Goal: Task Accomplishment & Management: Use online tool/utility

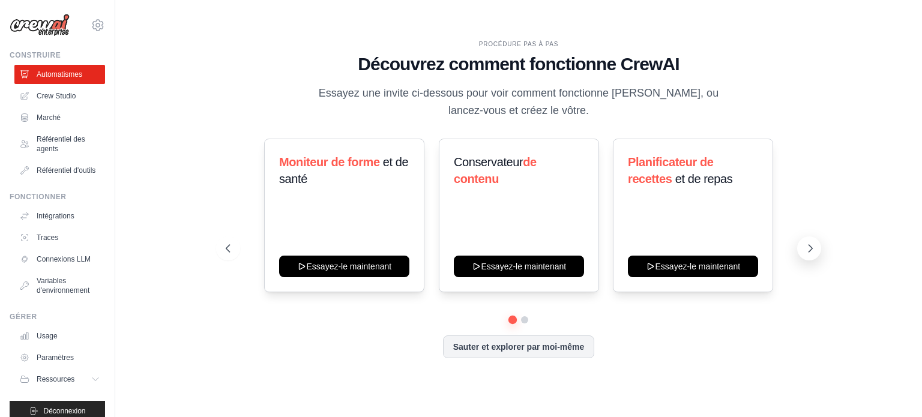
click at [814, 250] on icon at bounding box center [810, 248] width 12 height 12
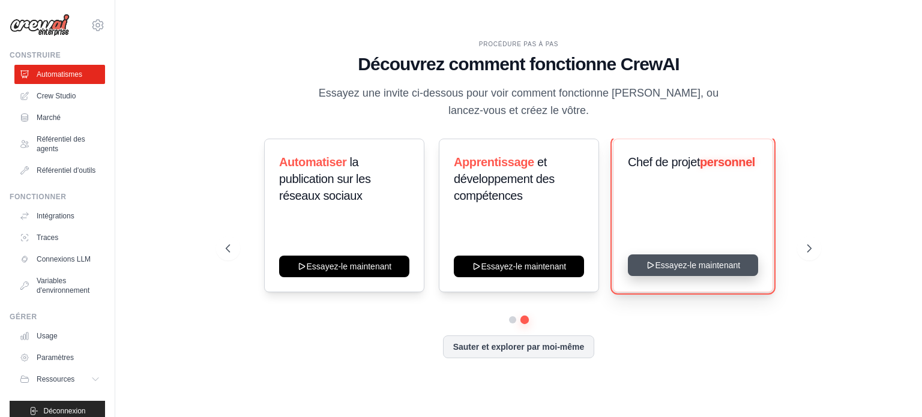
click at [709, 266] on button "Essayez-le maintenant" at bounding box center [693, 265] width 130 height 22
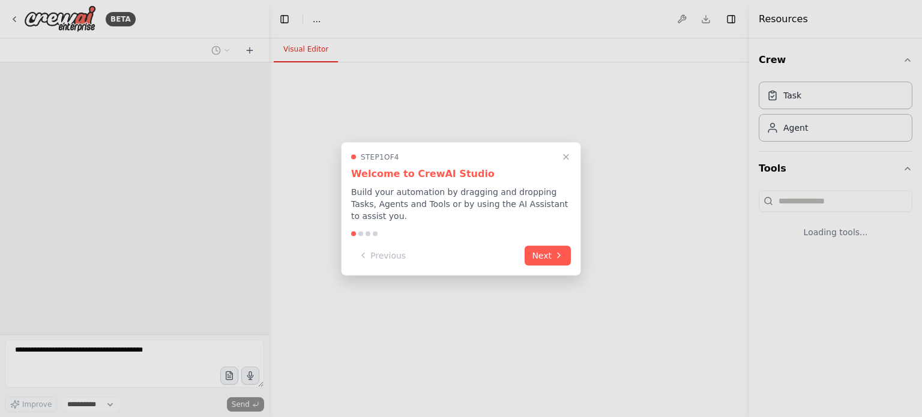
select select "****"
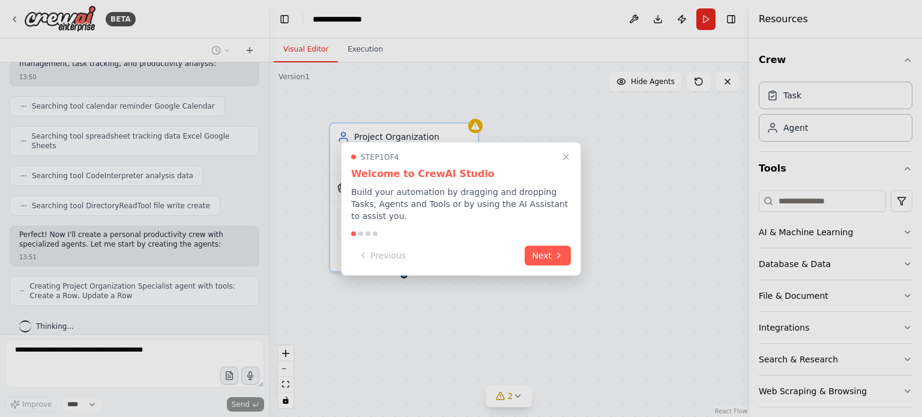
scroll to position [226, 0]
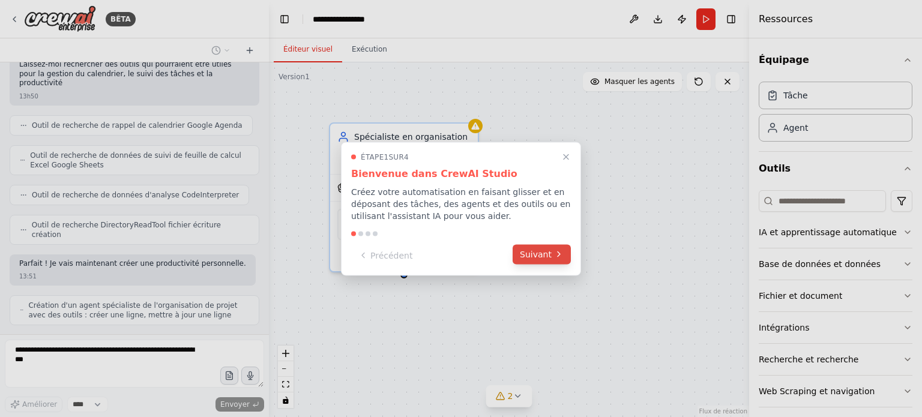
click at [529, 257] on font "Suivant" at bounding box center [536, 254] width 32 height 10
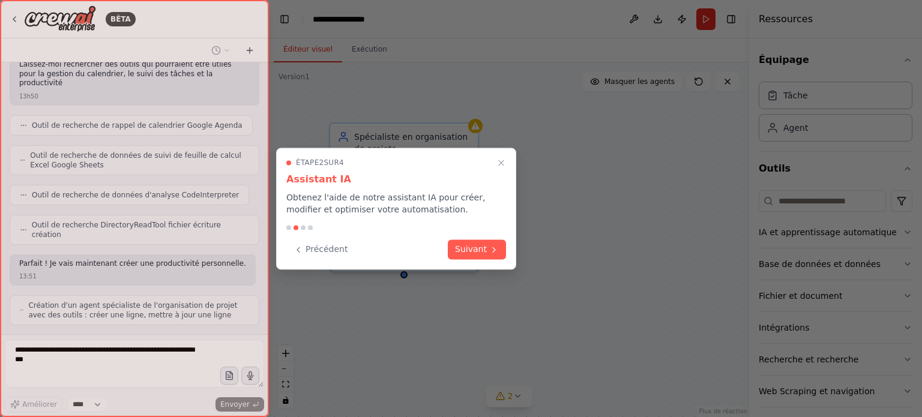
click at [508, 260] on div "Étape 2 sur 4 Assistant IA Obtenez l'aide de notre assistant IA pour créer, mod…" at bounding box center [396, 209] width 240 height 122
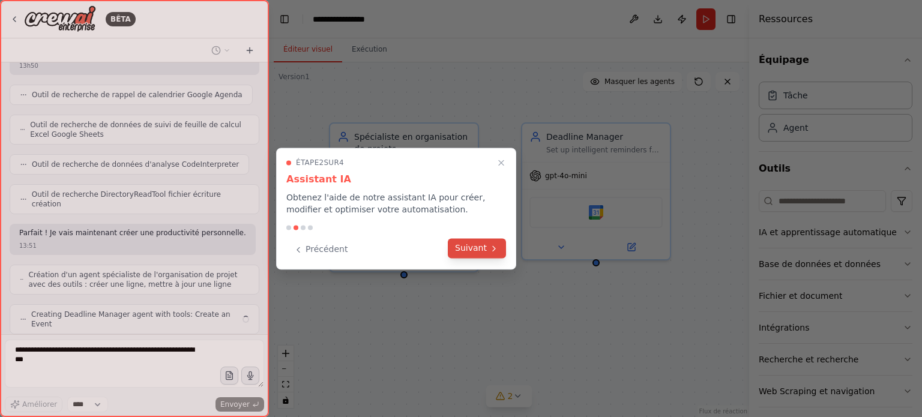
click at [492, 251] on icon at bounding box center [494, 249] width 10 height 10
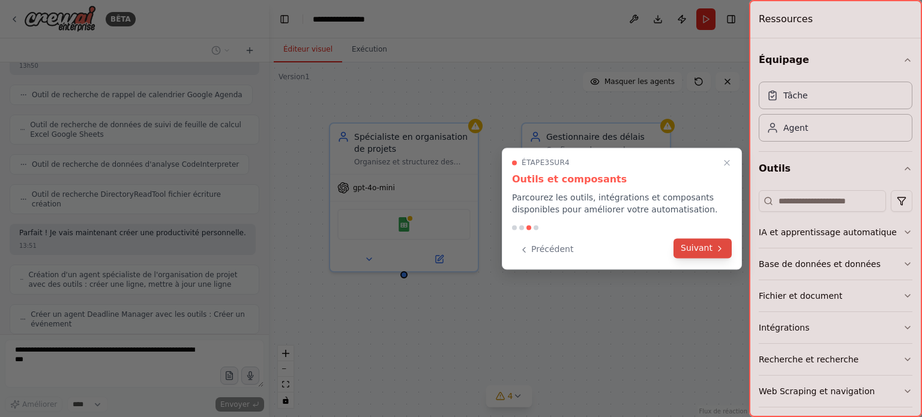
click at [699, 247] on font "Suivant" at bounding box center [697, 248] width 32 height 10
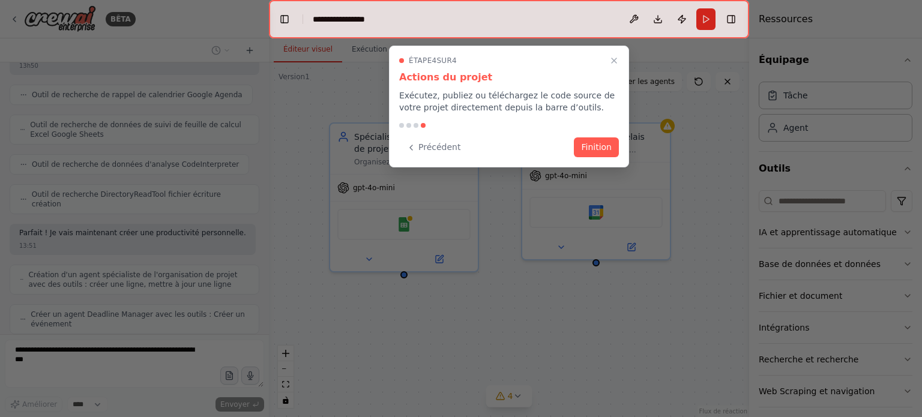
scroll to position [305, 0]
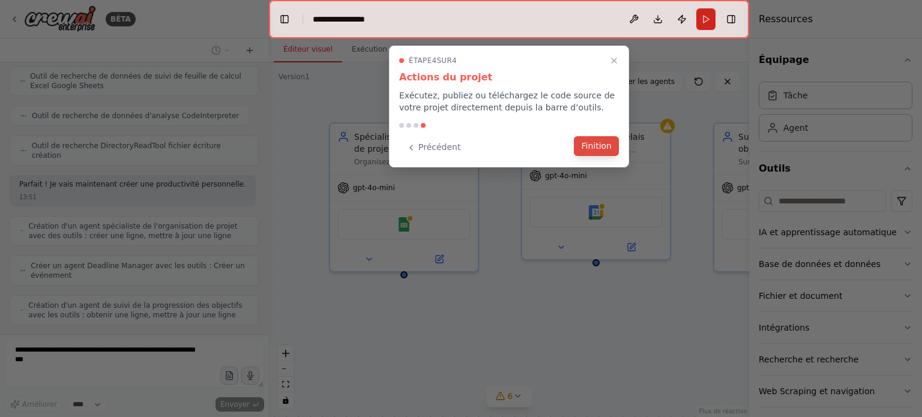
click at [592, 145] on font "Finition" at bounding box center [596, 146] width 31 height 10
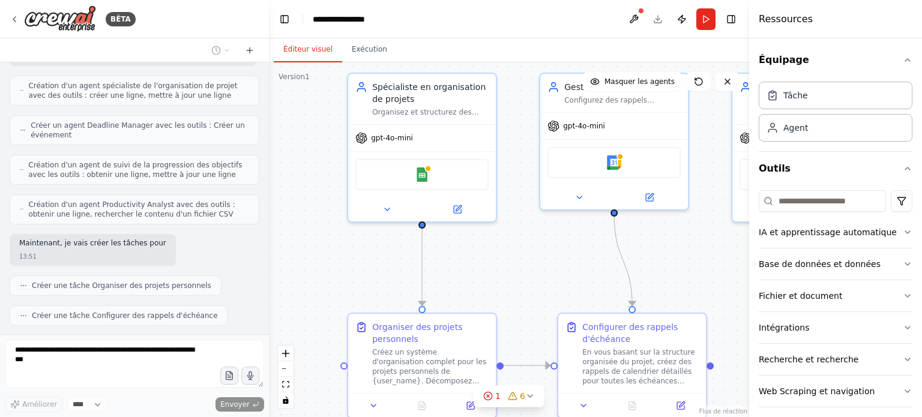
scroll to position [475, 0]
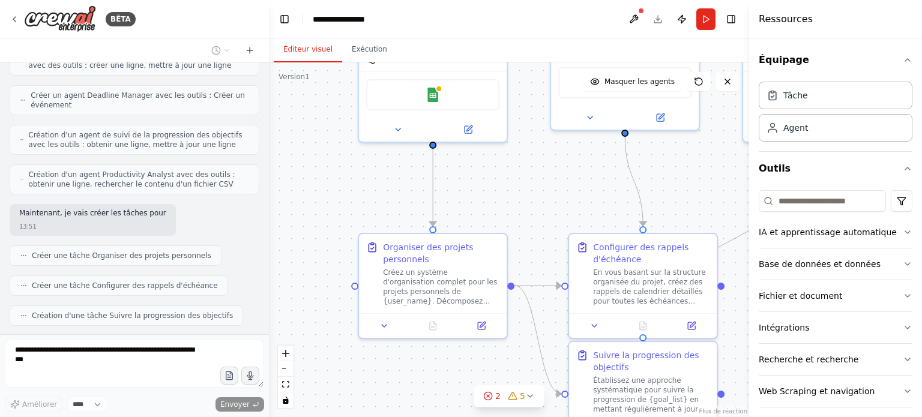
drag, startPoint x: 499, startPoint y: 253, endPoint x: 510, endPoint y: 173, distance: 80.6
click at [510, 173] on div ".deletable-edge-delete-btn { width: 20px; height: 20px; border: 0px solid #ffff…" at bounding box center [509, 239] width 480 height 355
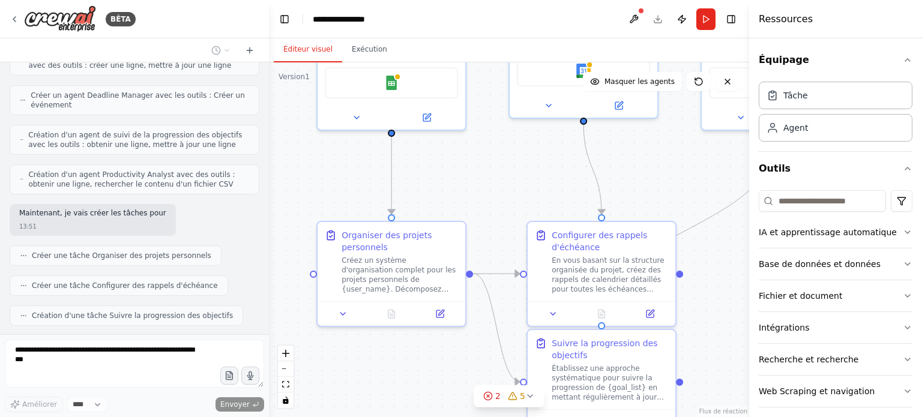
scroll to position [505, 0]
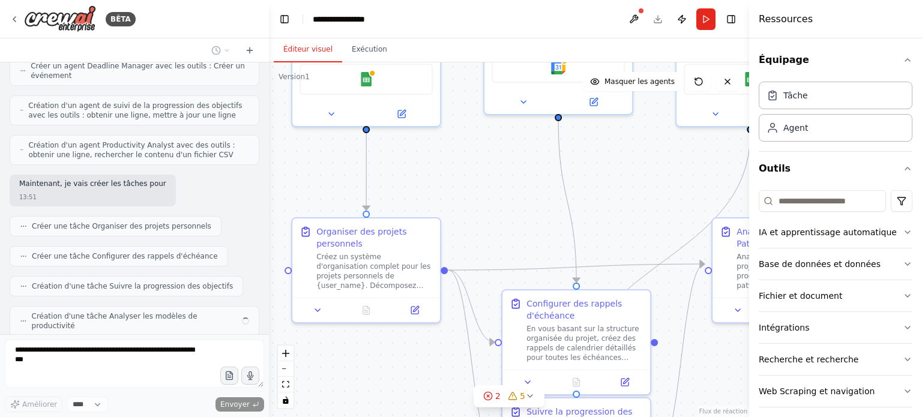
drag, startPoint x: 540, startPoint y: 177, endPoint x: 473, endPoint y: 161, distance: 68.4
click at [473, 161] on div ".deletable-edge-delete-btn { width: 20px; height: 20px; border: 0px solid #ffff…" at bounding box center [509, 239] width 480 height 355
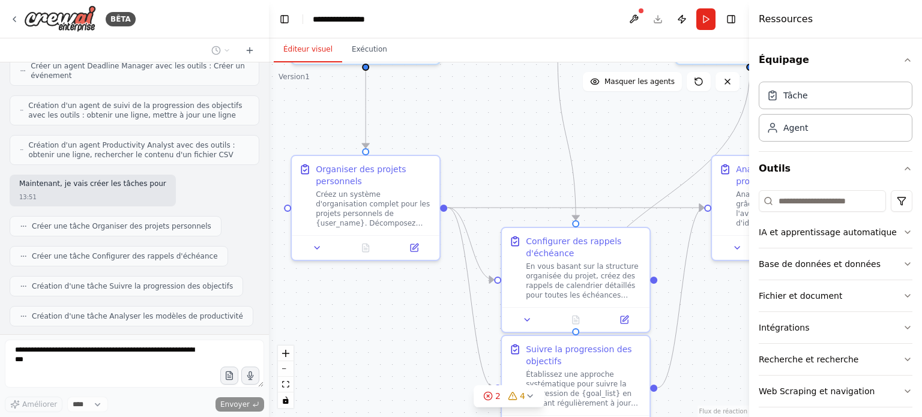
drag, startPoint x: 617, startPoint y: 199, endPoint x: 616, endPoint y: 136, distance: 62.4
click at [616, 136] on div ".deletable-edge-delete-btn { width: 20px; height: 20px; border: 0px solid #ffff…" at bounding box center [509, 239] width 480 height 355
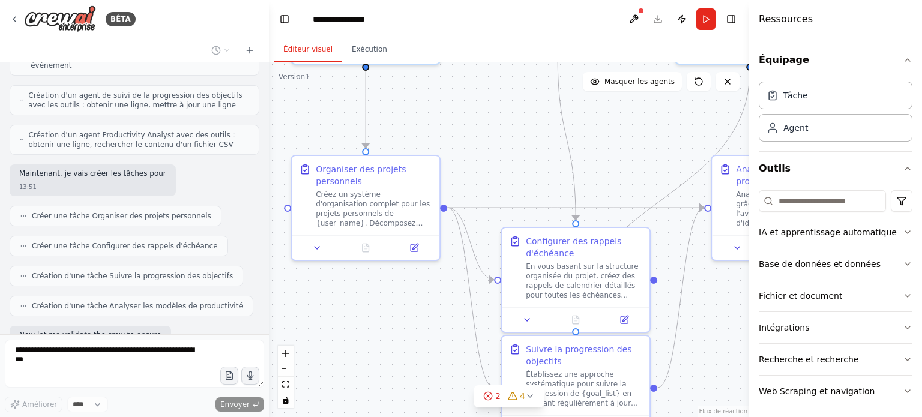
scroll to position [576, 0]
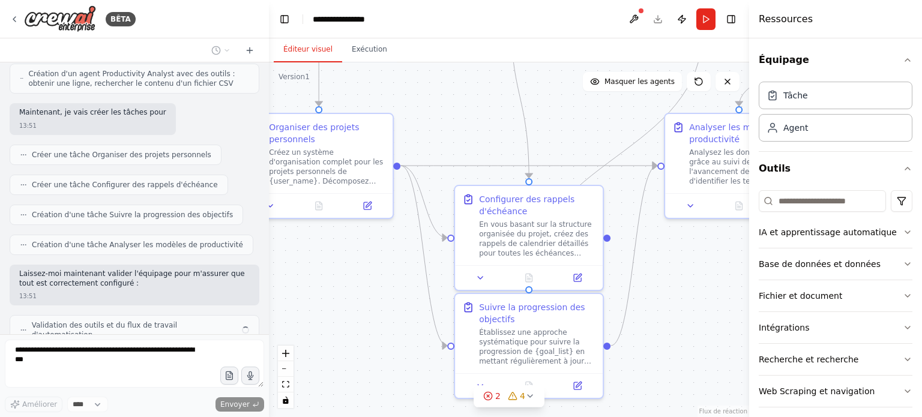
drag, startPoint x: 620, startPoint y: 175, endPoint x: 573, endPoint y: 133, distance: 63.4
click at [573, 133] on div ".deletable-edge-delete-btn { width: 20px; height: 20px; border: 0px solid #ffff…" at bounding box center [509, 239] width 480 height 355
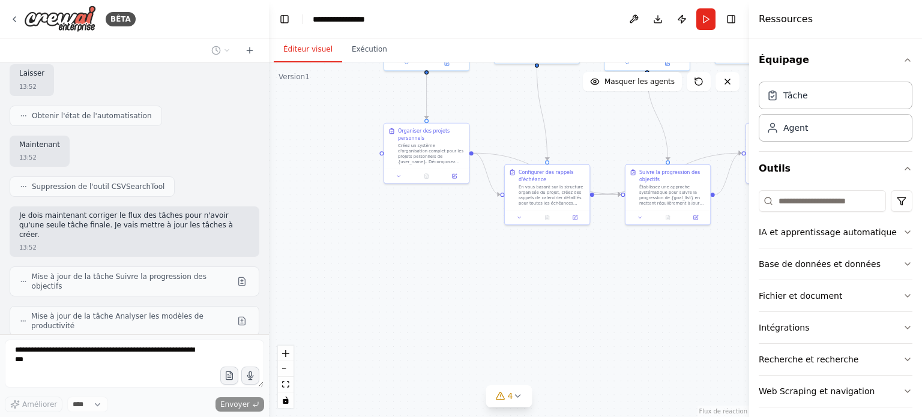
scroll to position [968, 0]
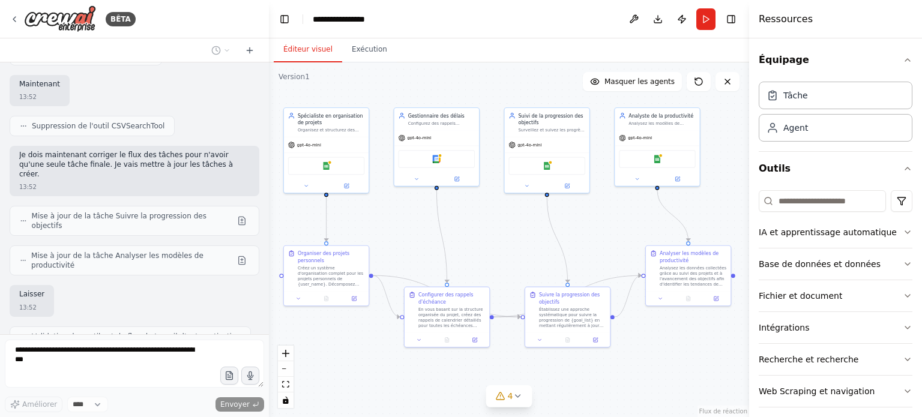
drag, startPoint x: 610, startPoint y: 125, endPoint x: 510, endPoint y: 248, distance: 158.2
click at [510, 248] on div ".deletable-edge-delete-btn { width: 20px; height: 20px; border: 0px solid #ffff…" at bounding box center [509, 239] width 480 height 355
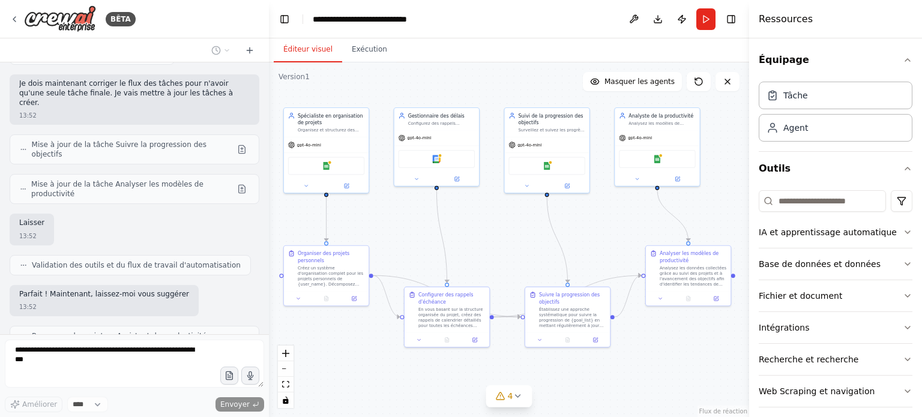
scroll to position [1049, 0]
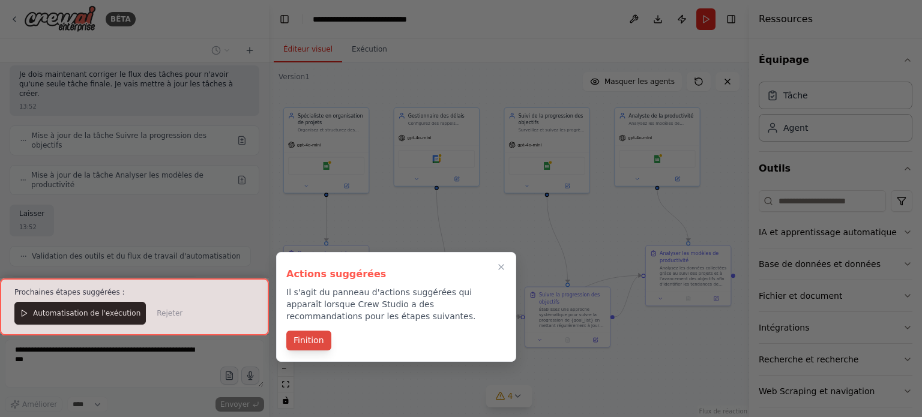
click at [299, 342] on font "Finition" at bounding box center [309, 341] width 31 height 10
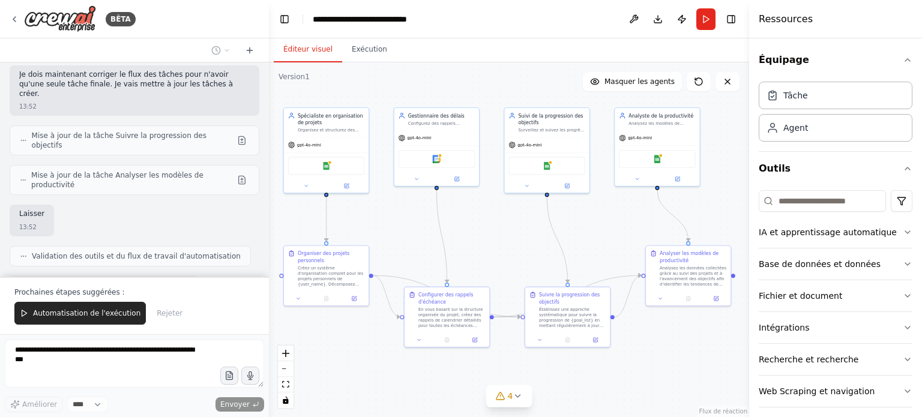
scroll to position [1097, 0]
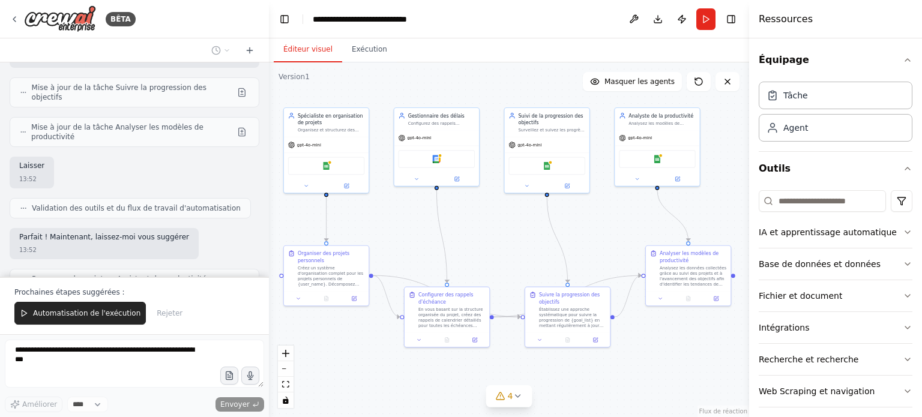
click at [100, 312] on font "Automatisation de l'exécution" at bounding box center [86, 313] width 107 height 8
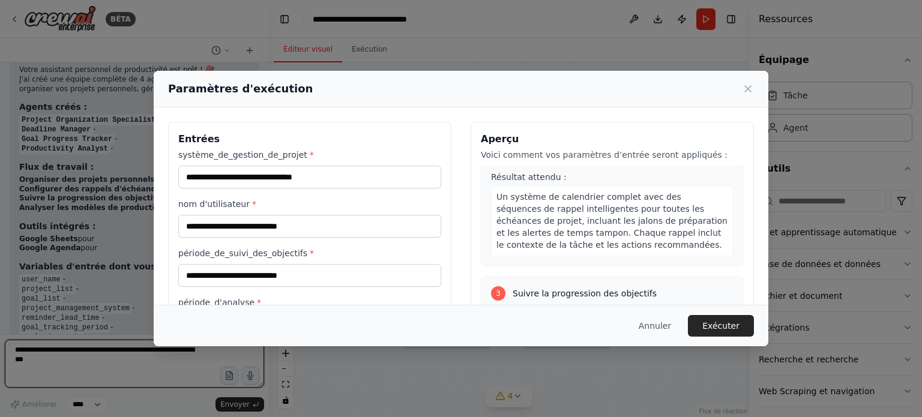
scroll to position [420, 0]
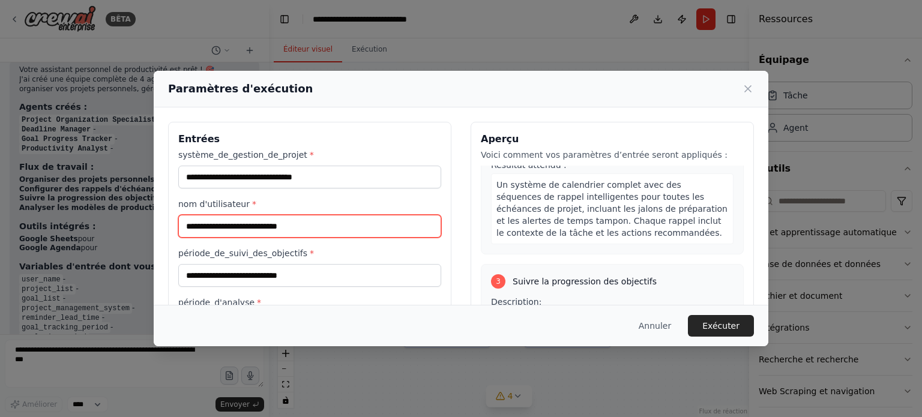
click at [235, 227] on input "nom d'utilisateur *" at bounding box center [309, 226] width 263 height 23
type input "****"
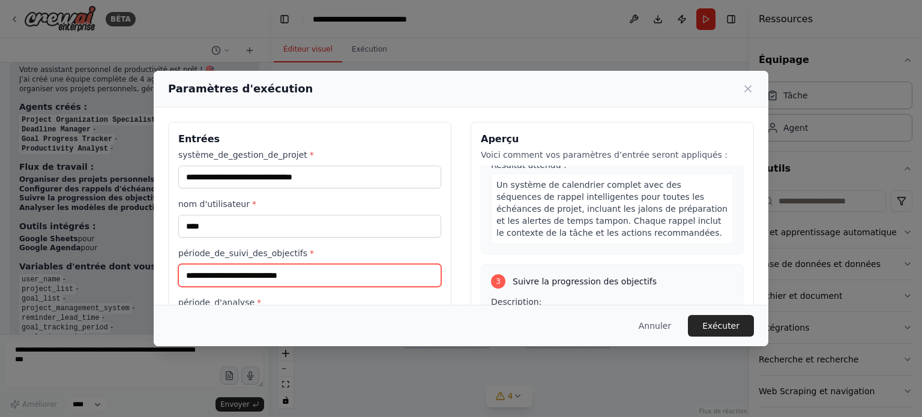
click at [252, 278] on input "période_de_suivi_des_objectifs *" at bounding box center [309, 275] width 263 height 23
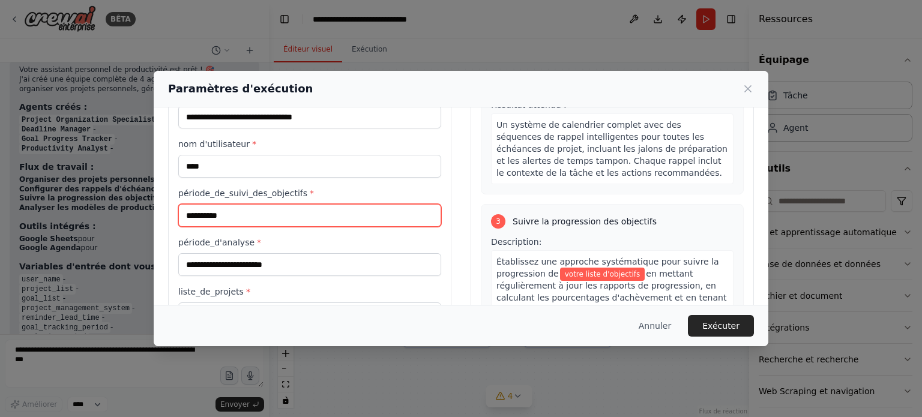
type input "**********"
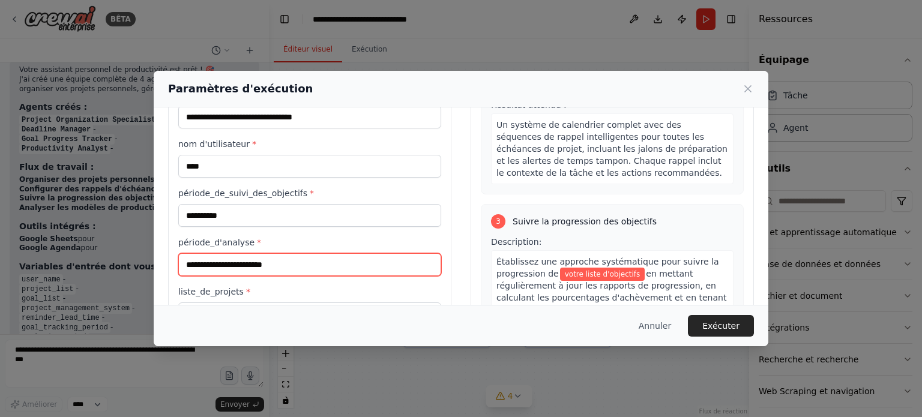
click at [277, 259] on input "période_d'analyse *" at bounding box center [309, 264] width 263 height 23
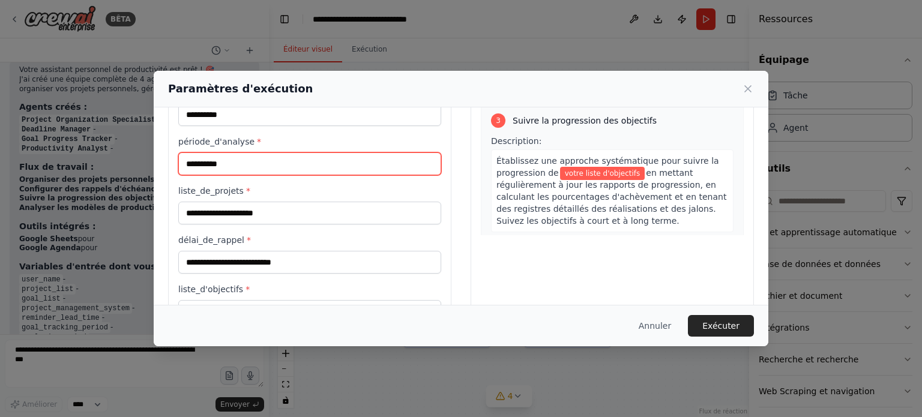
scroll to position [180, 0]
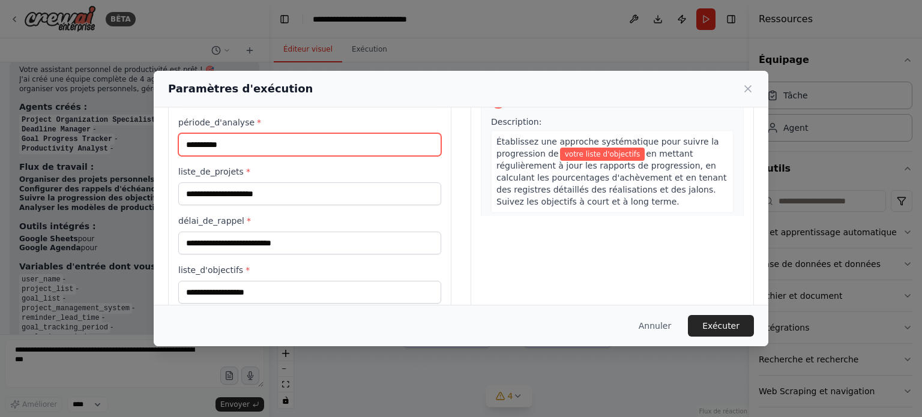
type input "**********"
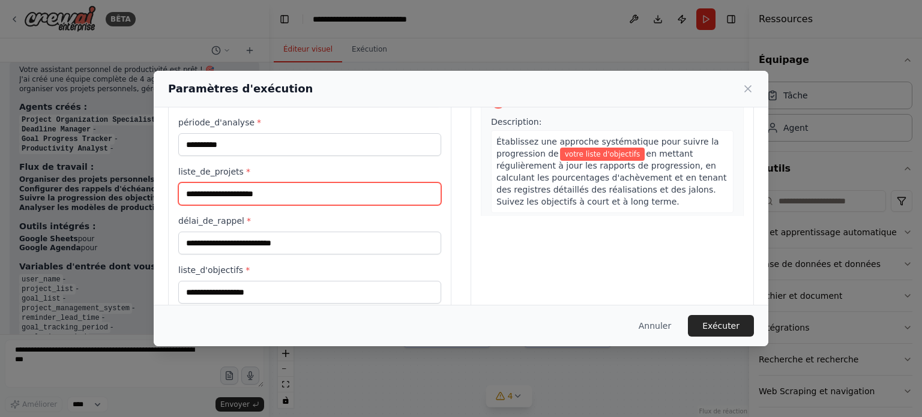
click at [279, 194] on input "liste_de_projets *" at bounding box center [309, 193] width 263 height 23
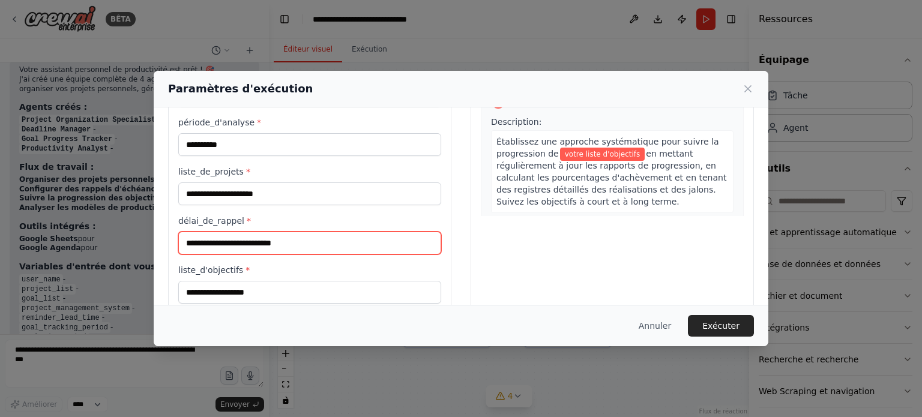
click at [324, 246] on input "délai_de_rappel *" at bounding box center [309, 243] width 263 height 23
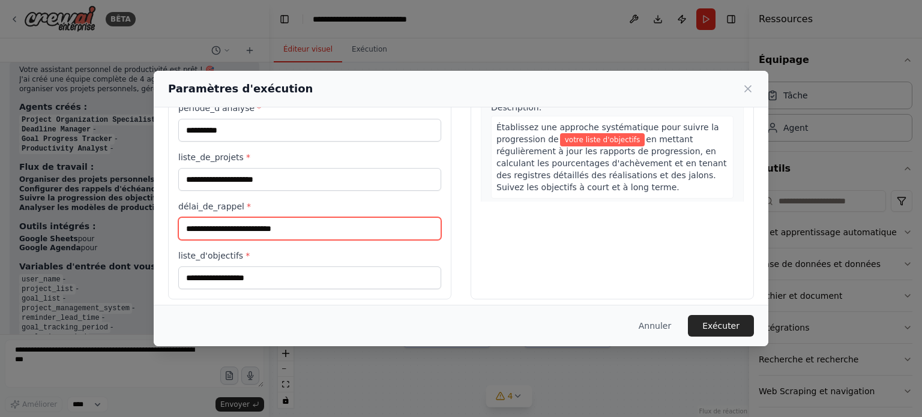
scroll to position [201, 0]
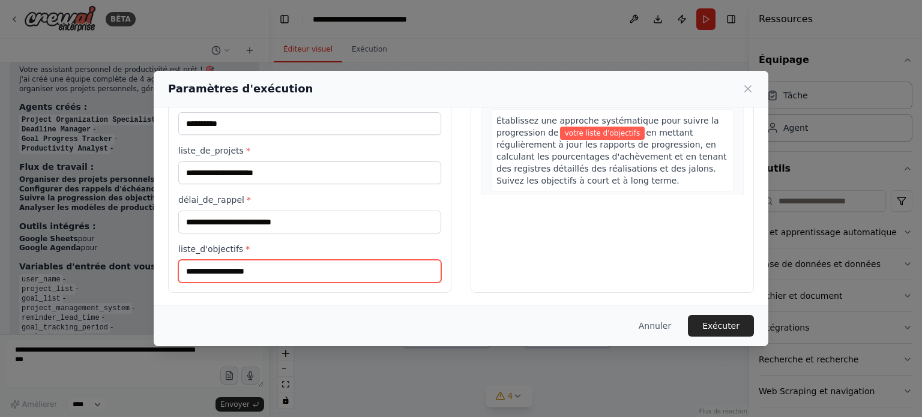
click at [298, 270] on input "liste_d'objectifs *" at bounding box center [309, 271] width 263 height 23
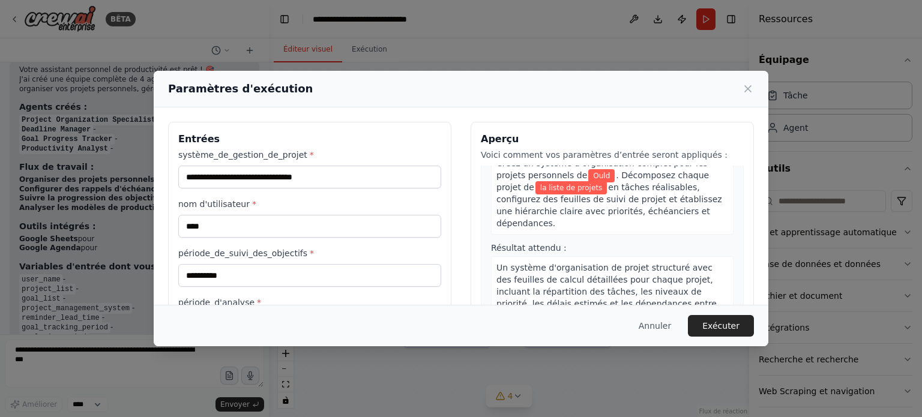
scroll to position [0, 0]
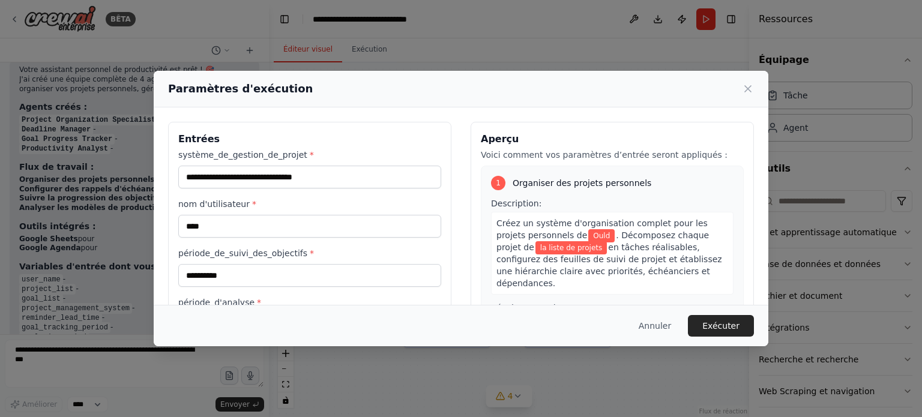
click at [694, 235] on div "Créez un système d'organisation complet pour les projets personnels de Ould . D…" at bounding box center [612, 253] width 242 height 83
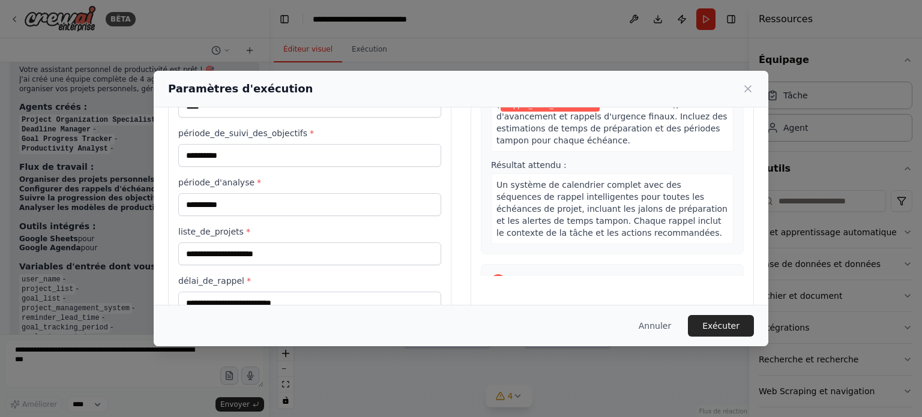
scroll to position [180, 0]
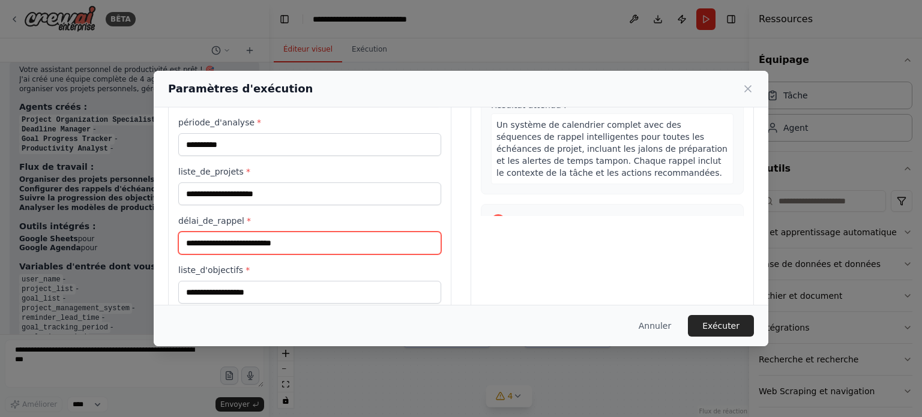
drag, startPoint x: 296, startPoint y: 242, endPoint x: 185, endPoint y: 244, distance: 111.1
click at [185, 244] on input "délai_de_rappel *" at bounding box center [309, 243] width 263 height 23
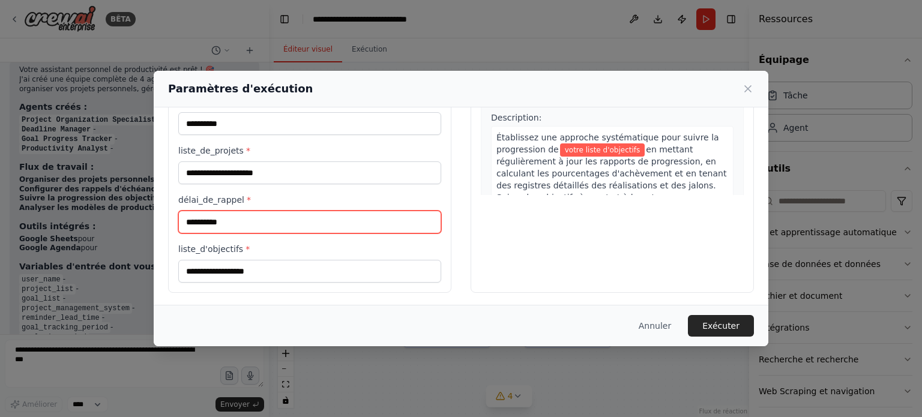
scroll to position [420, 0]
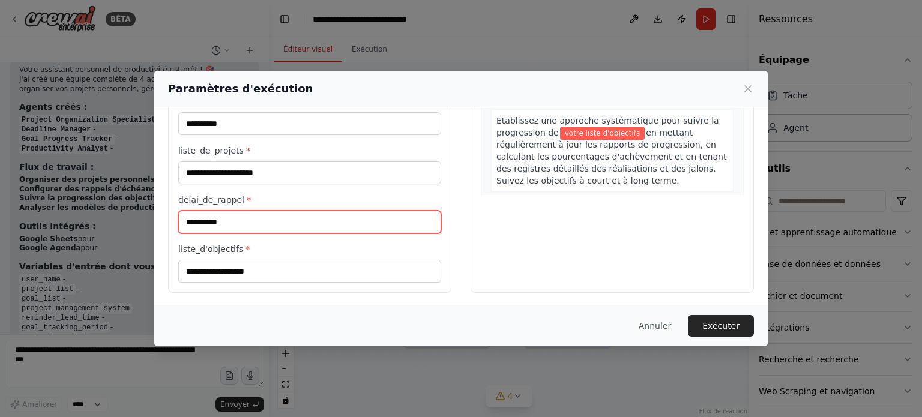
type input "**********"
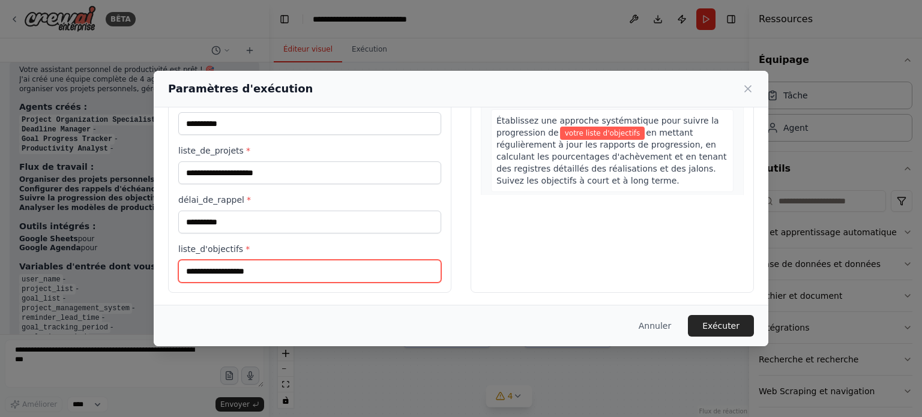
click at [233, 271] on input "liste_d'objectifs *" at bounding box center [309, 271] width 263 height 23
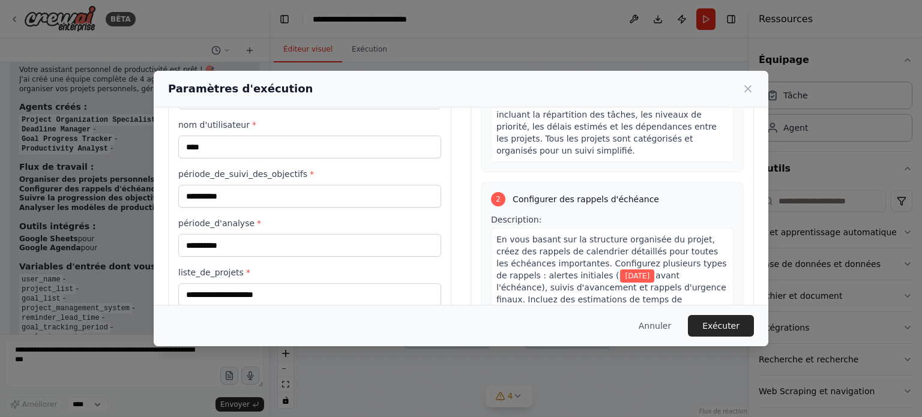
scroll to position [141, 0]
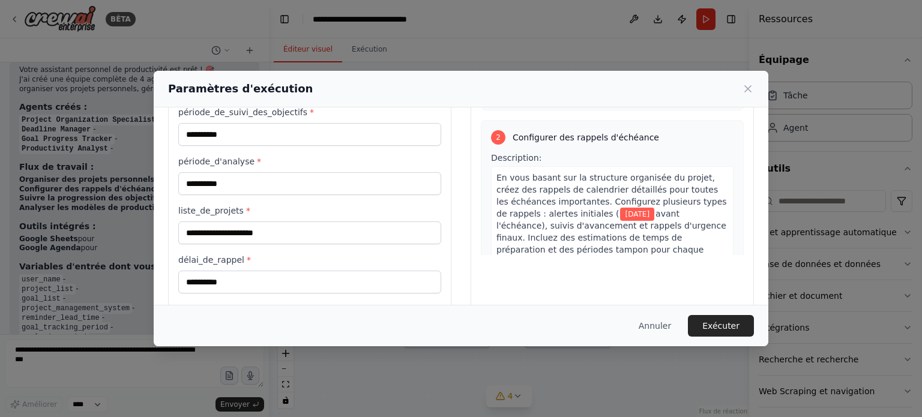
type input "**********"
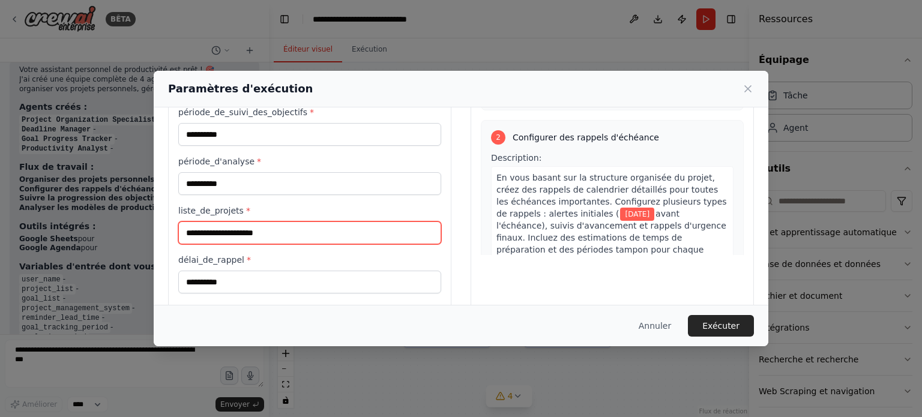
click at [247, 237] on input "liste_de_projets *" at bounding box center [309, 232] width 263 height 23
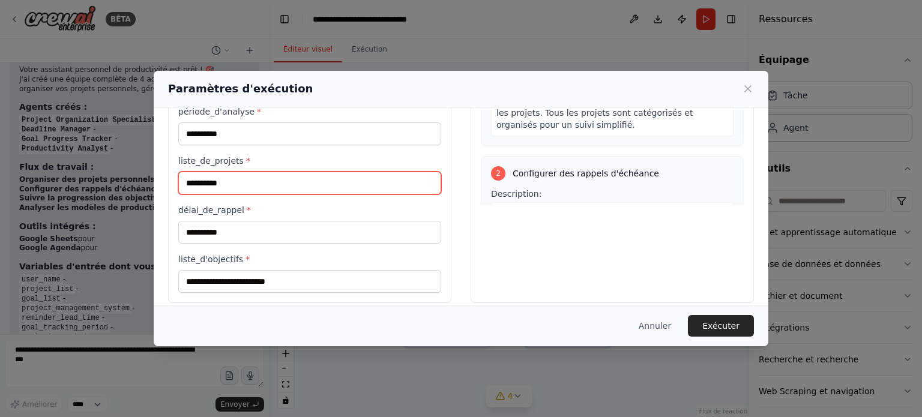
scroll to position [201, 0]
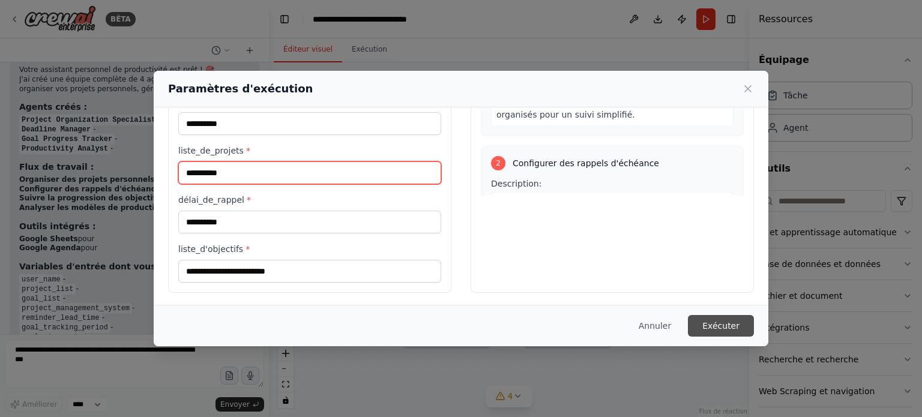
type input "**********"
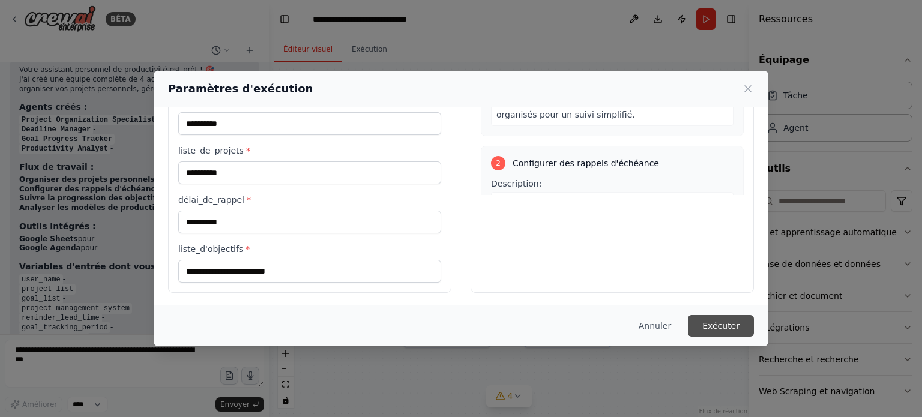
click at [736, 328] on font "Exécuter" at bounding box center [720, 326] width 37 height 10
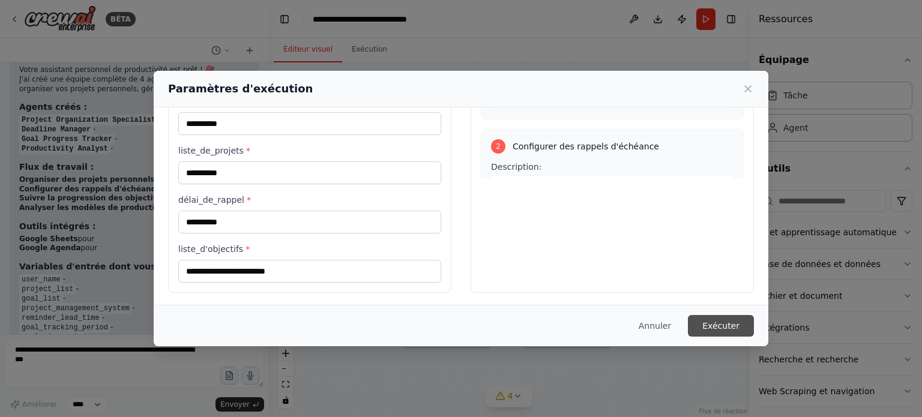
click at [710, 324] on font "Exécuter" at bounding box center [720, 326] width 37 height 10
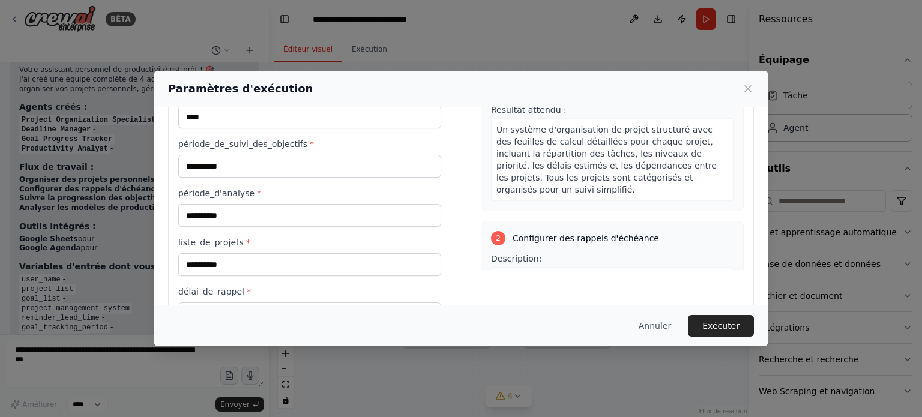
scroll to position [0, 0]
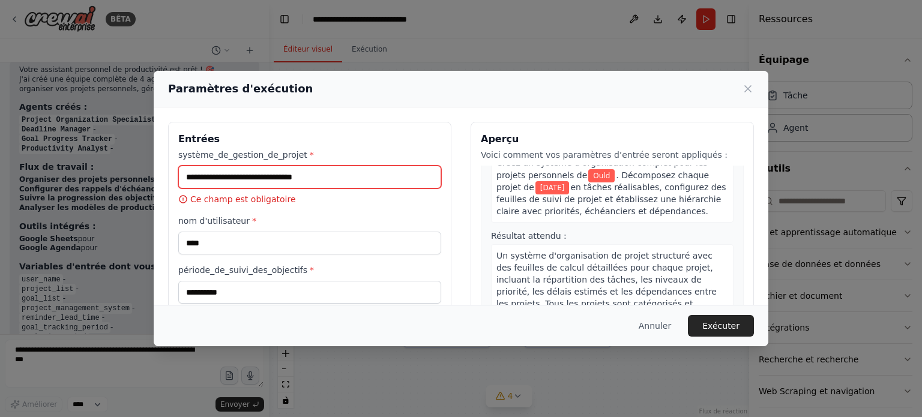
click at [360, 167] on input "système_de_gestion_de_projet *" at bounding box center [309, 177] width 263 height 23
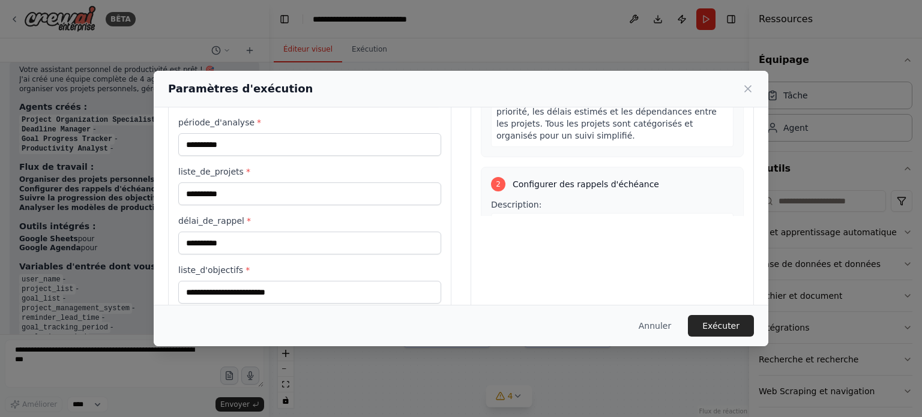
scroll to position [201, 0]
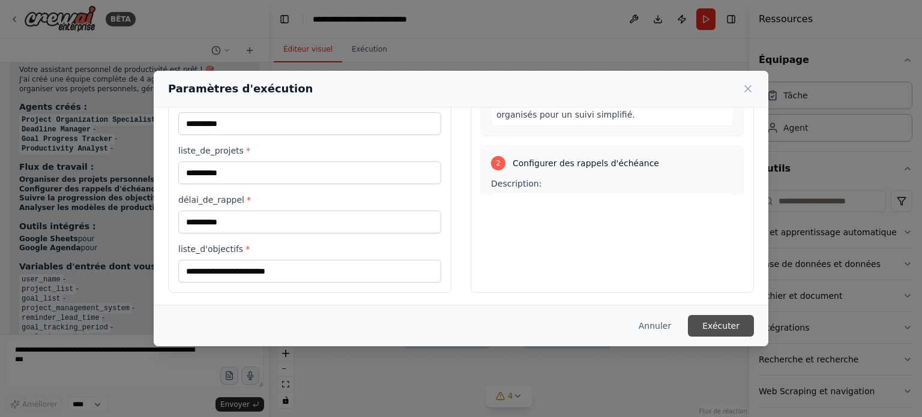
type input "**********"
click at [723, 322] on font "Exécuter" at bounding box center [720, 326] width 37 height 10
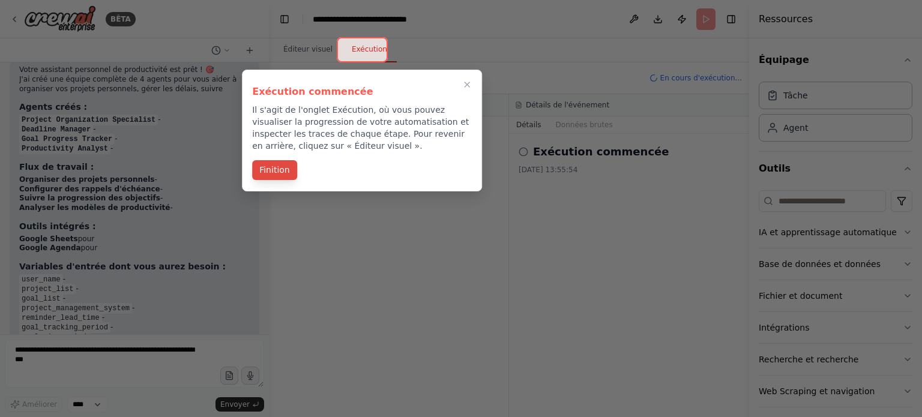
click at [270, 175] on font "Finition" at bounding box center [274, 170] width 31 height 10
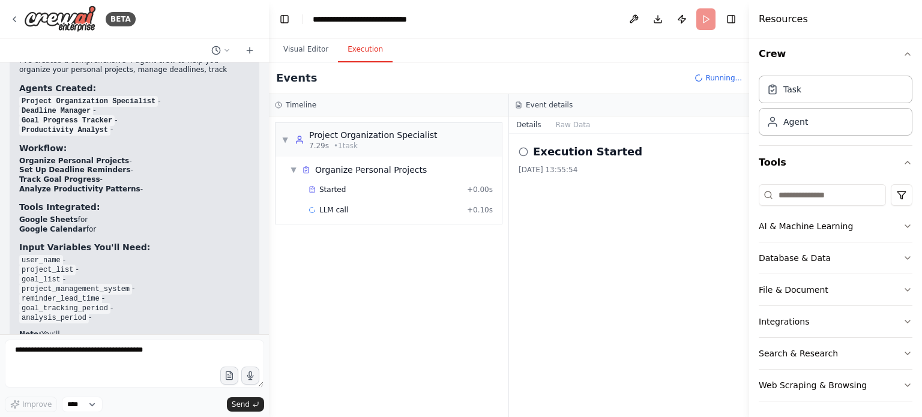
scroll to position [8, 0]
